Goal: Information Seeking & Learning: Compare options

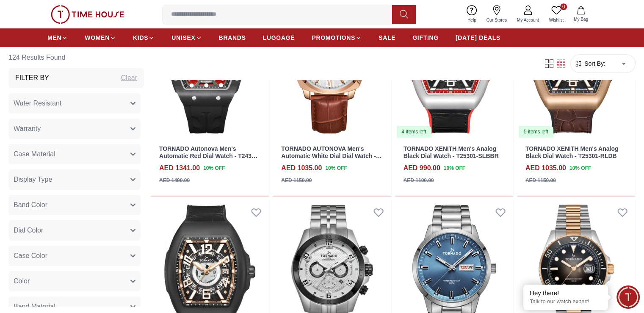
scroll to position [508, 0]
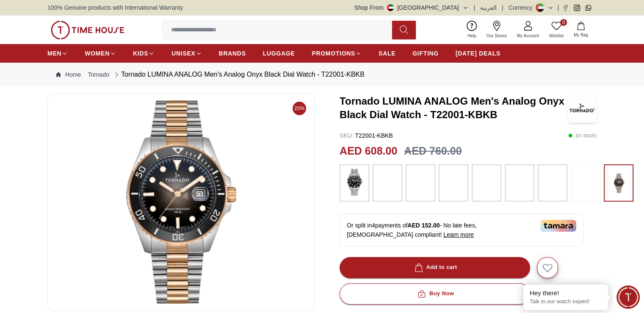
scroll to position [42, 0]
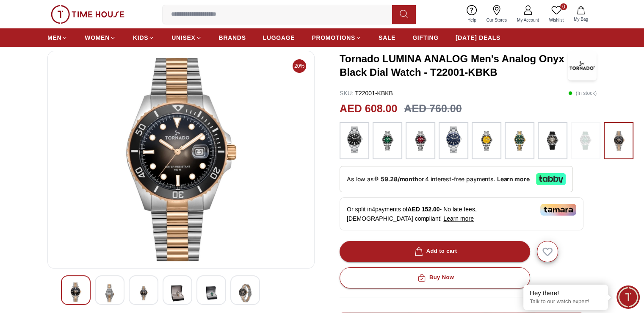
click at [395, 152] on img at bounding box center [387, 140] width 21 height 29
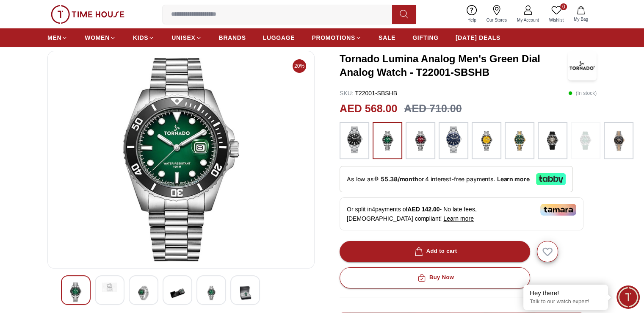
click at [496, 147] on div at bounding box center [487, 140] width 30 height 37
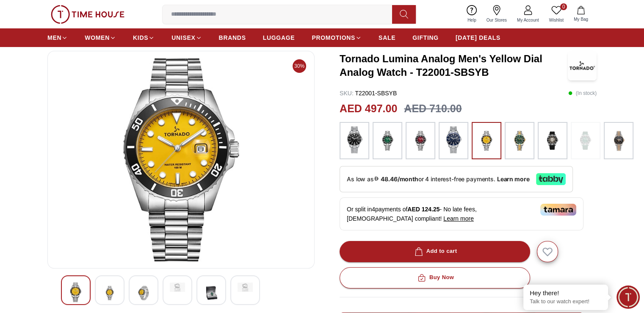
click at [564, 136] on div at bounding box center [553, 140] width 30 height 37
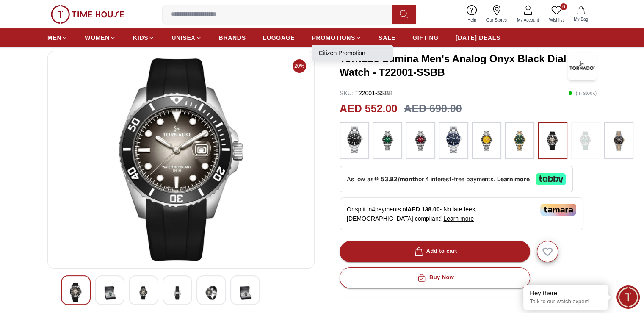
click at [351, 53] on link "Citizen Promotion" at bounding box center [352, 53] width 68 height 8
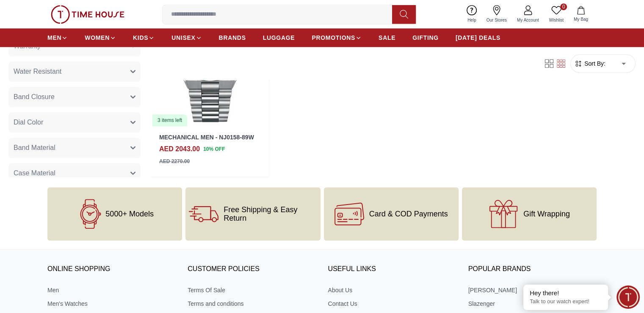
scroll to position [436, 0]
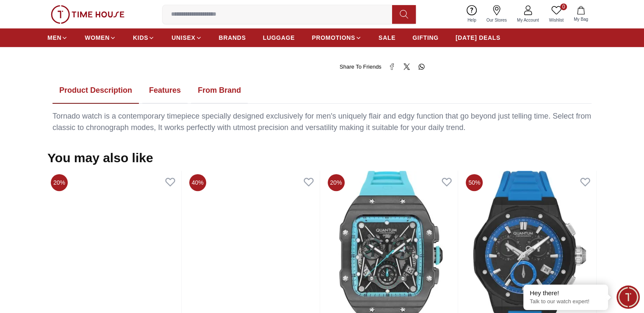
scroll to position [42, 0]
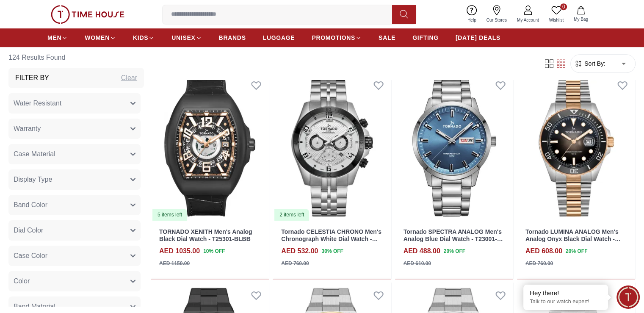
scroll to position [635, 0]
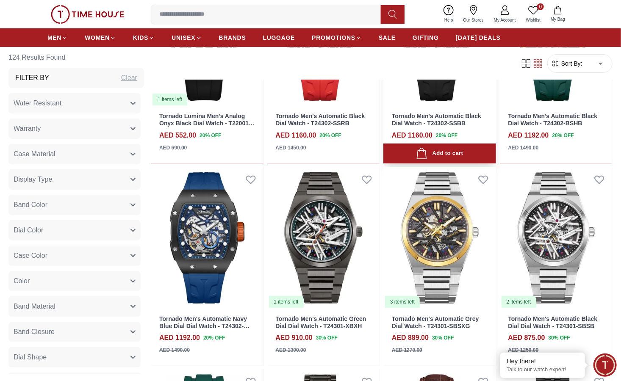
scroll to position [1630, 0]
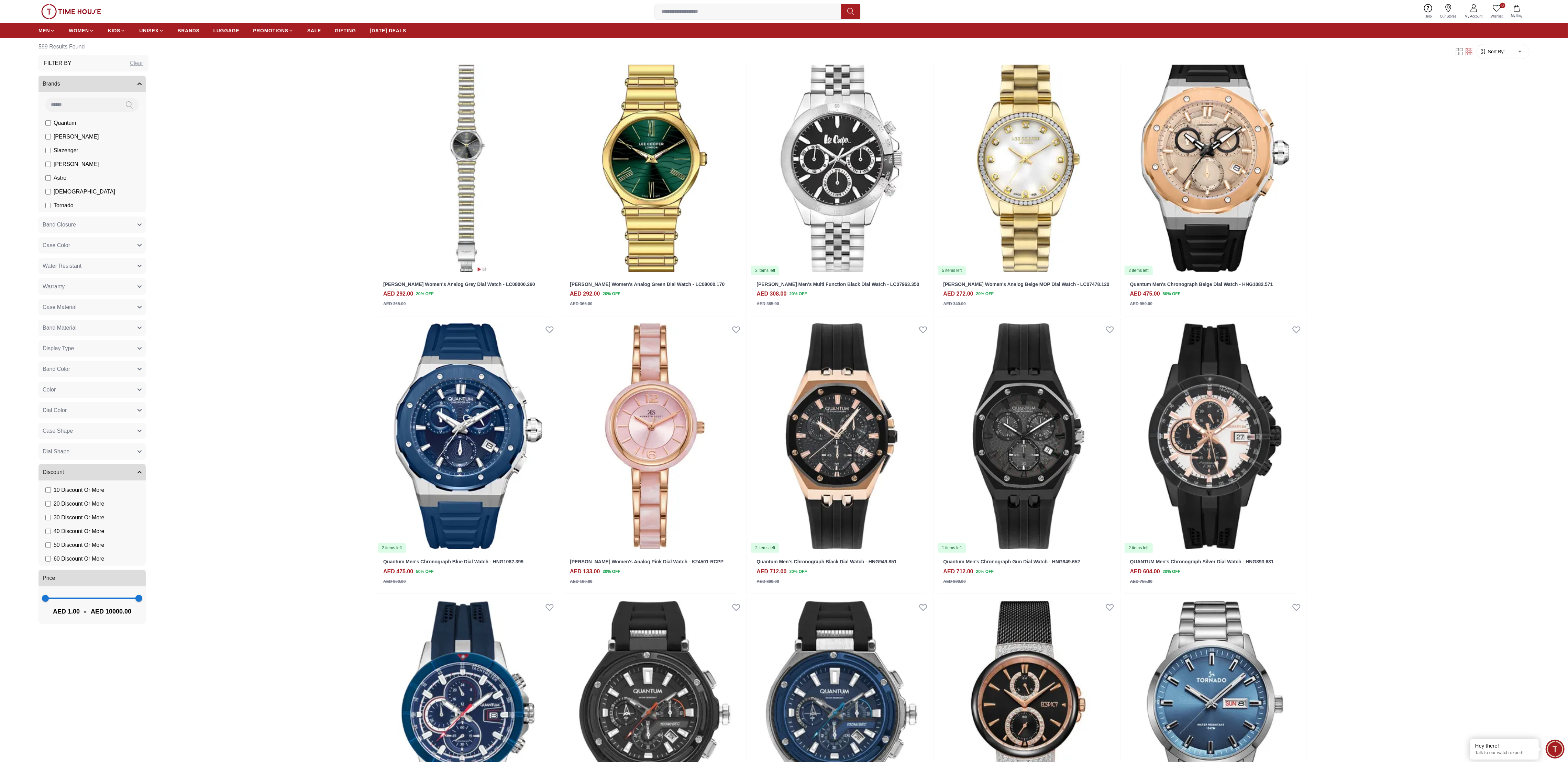
scroll to position [824, 0]
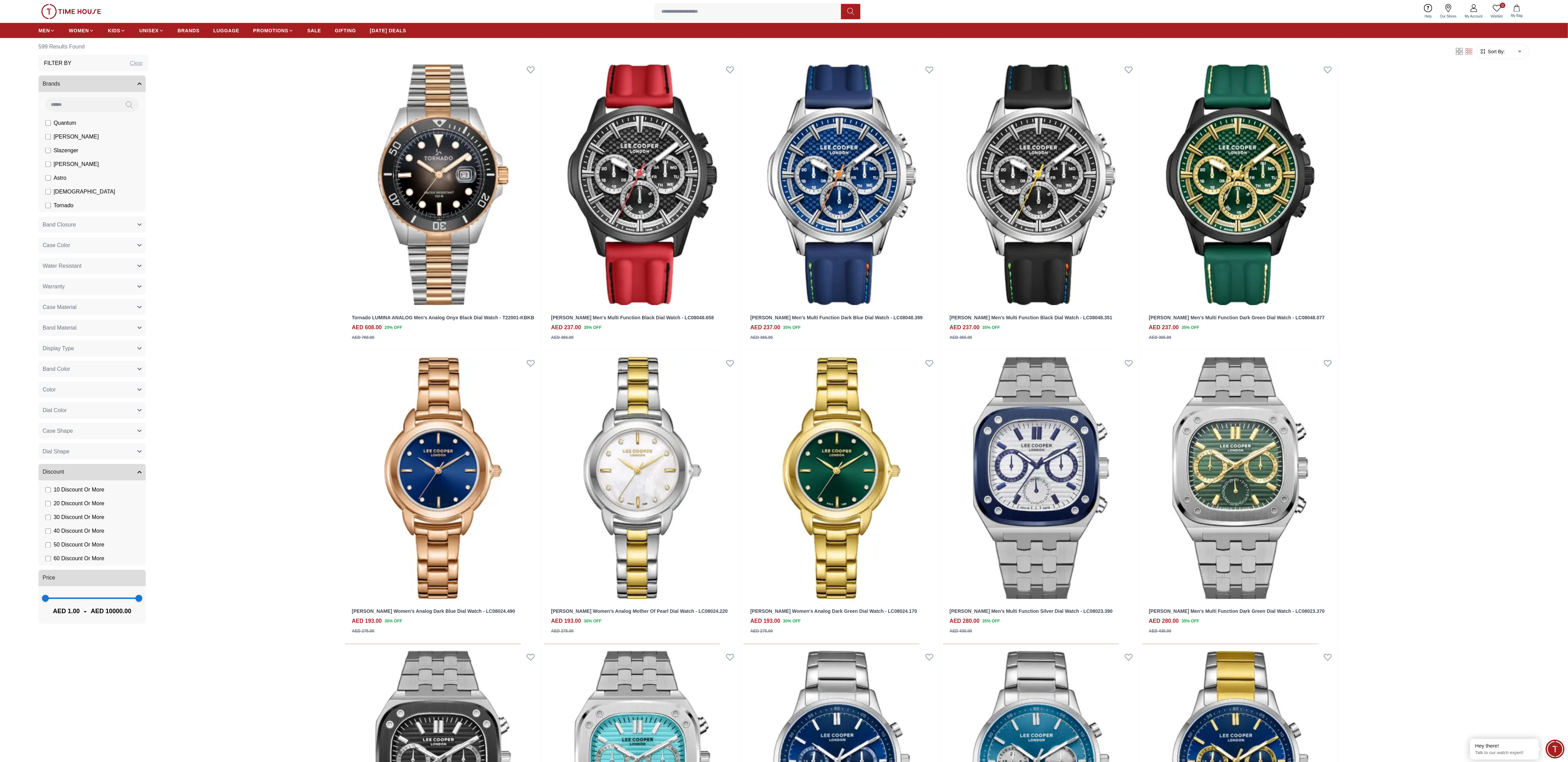
scroll to position [1601, 0]
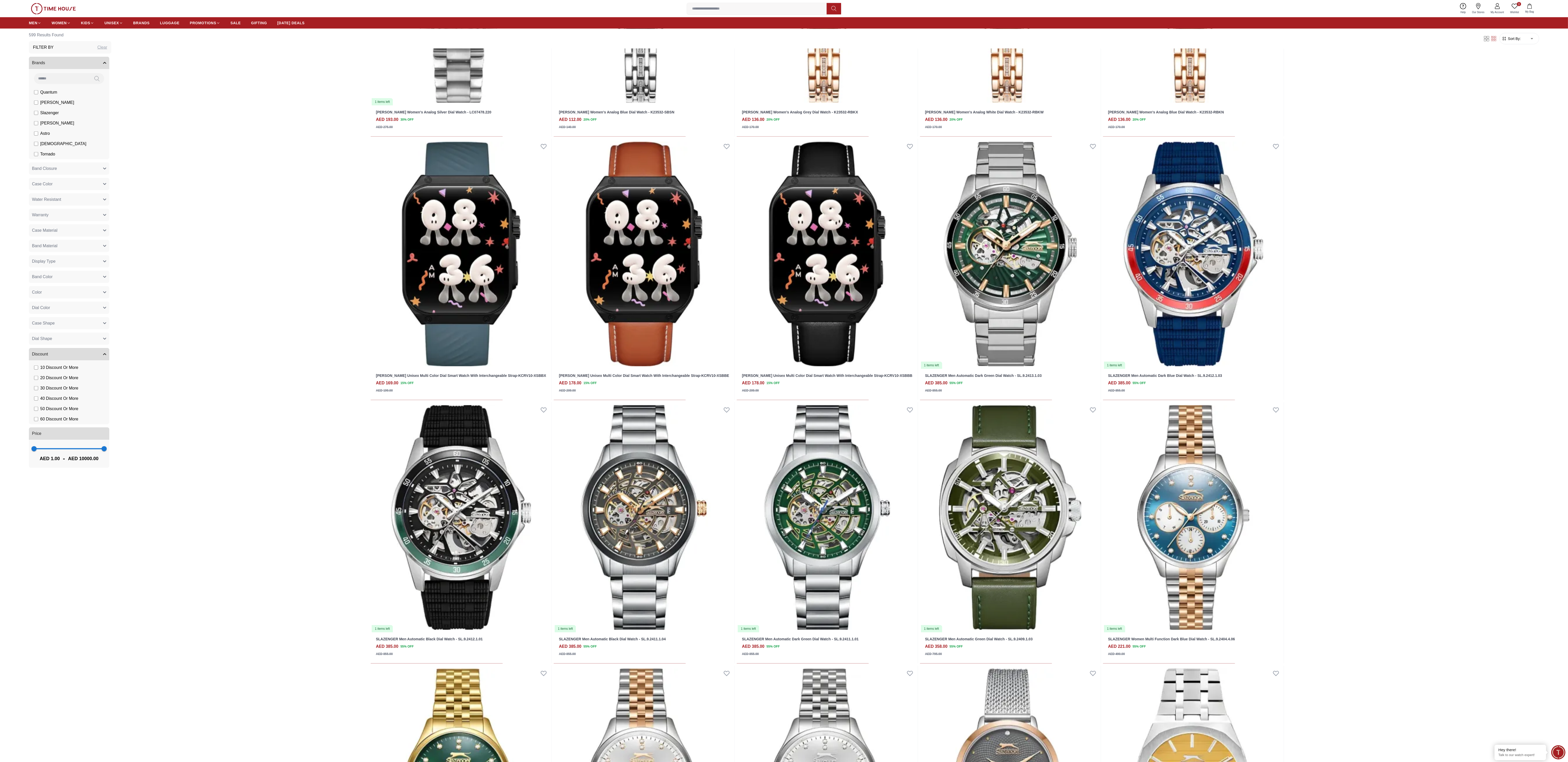
scroll to position [2359, 0]
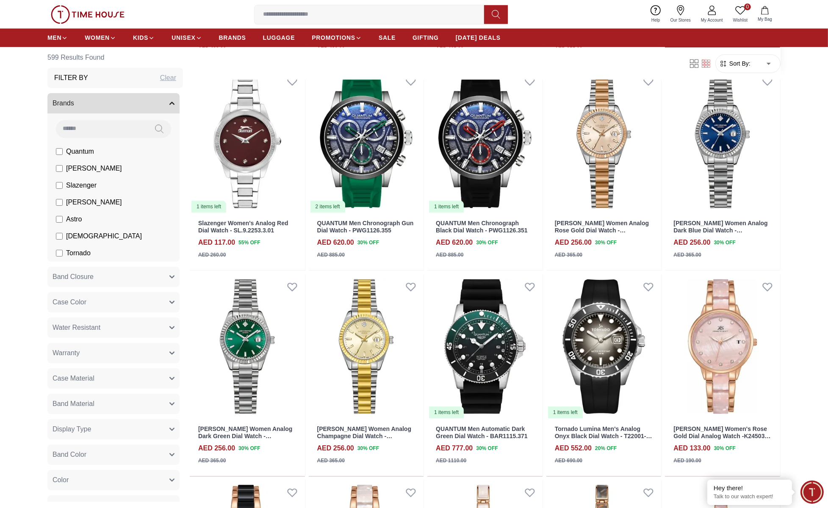
scroll to position [2429, 0]
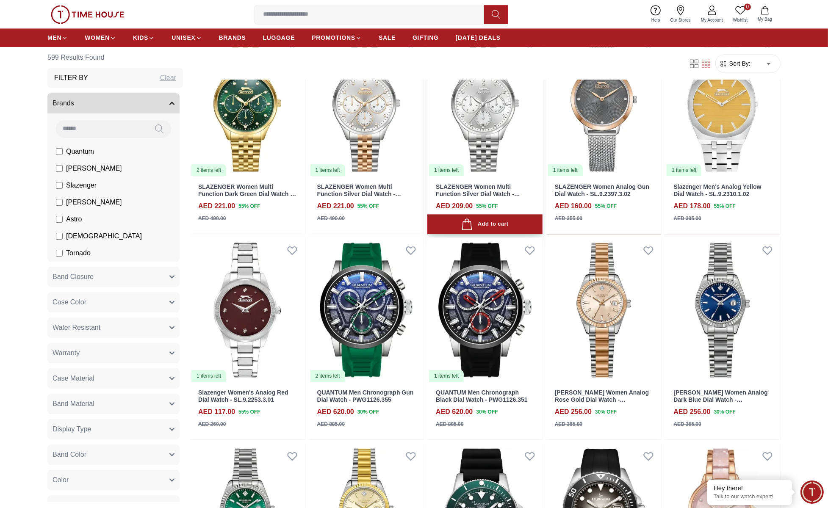
click at [465, 205] on link "SLAZENGER Women Multi Function Silver Dial Watch - SL.9.2404.4.01" at bounding box center [478, 193] width 84 height 21
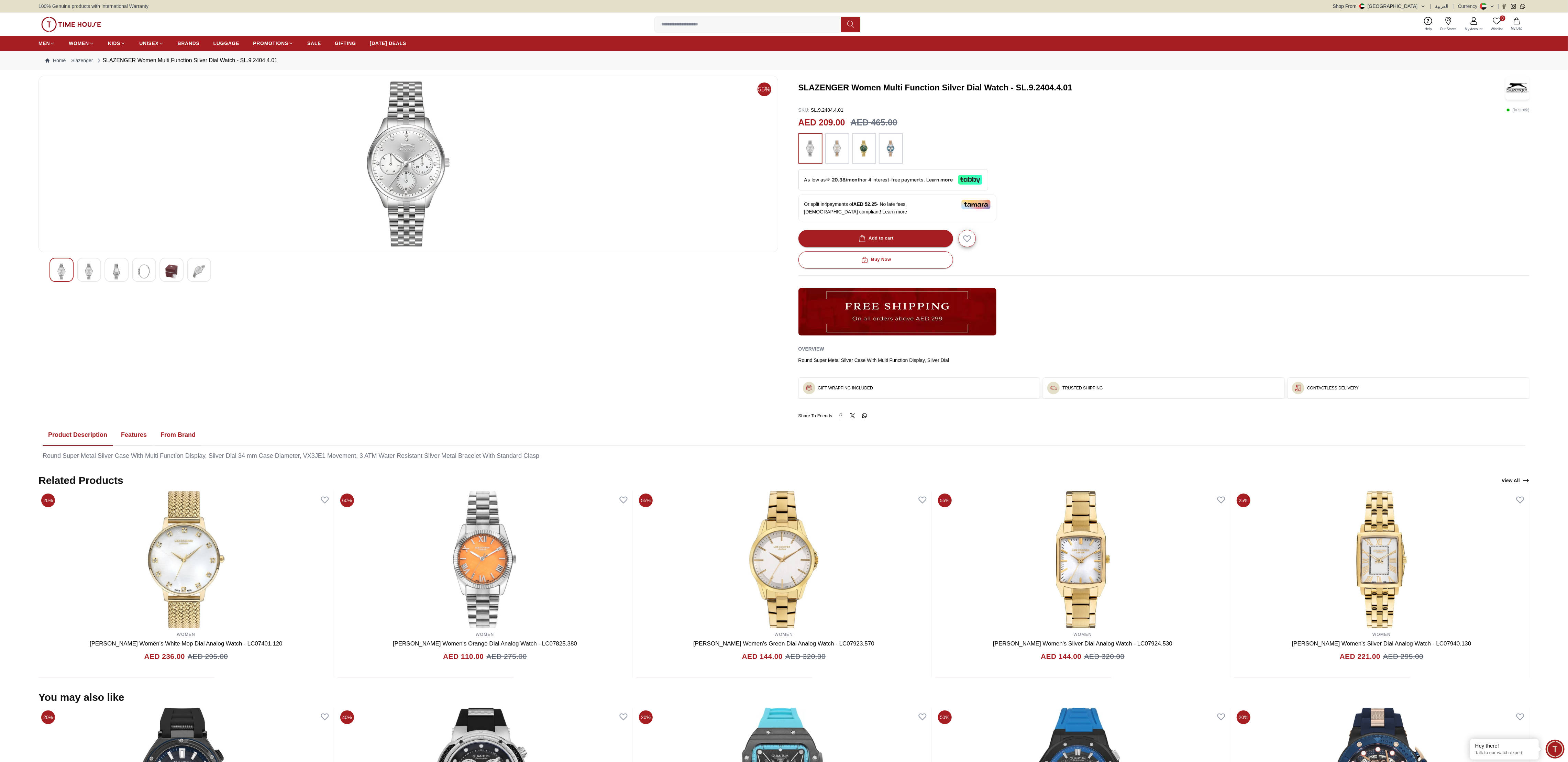
drag, startPoint x: 73, startPoint y: 17, endPoint x: 89, endPoint y: 29, distance: 20.0
click at [73, 17] on img at bounding box center [71, 24] width 60 height 15
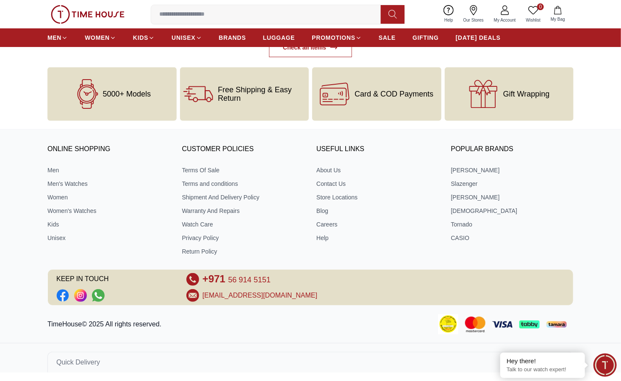
scroll to position [2535, 0]
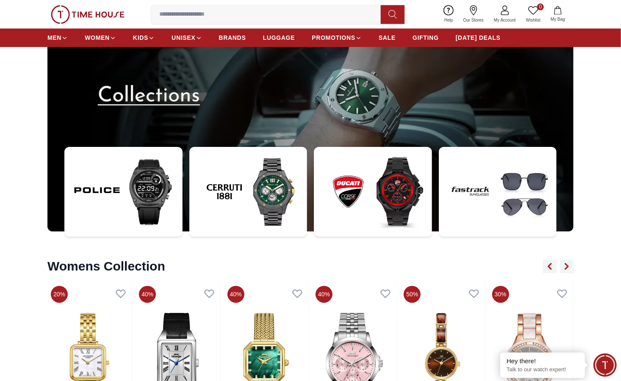
click at [164, 200] on img at bounding box center [123, 192] width 118 height 90
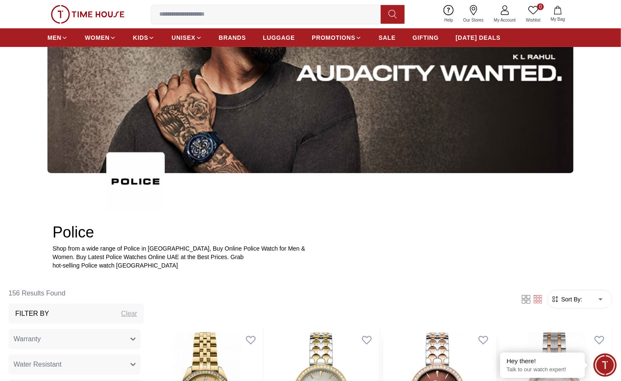
scroll to position [381, 0]
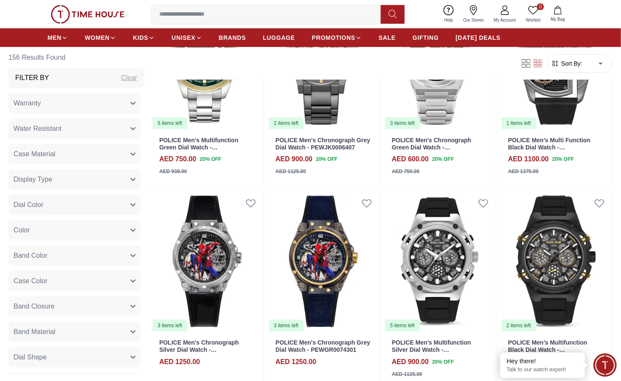
scroll to position [1809, 0]
